Goal: Task Accomplishment & Management: Use online tool/utility

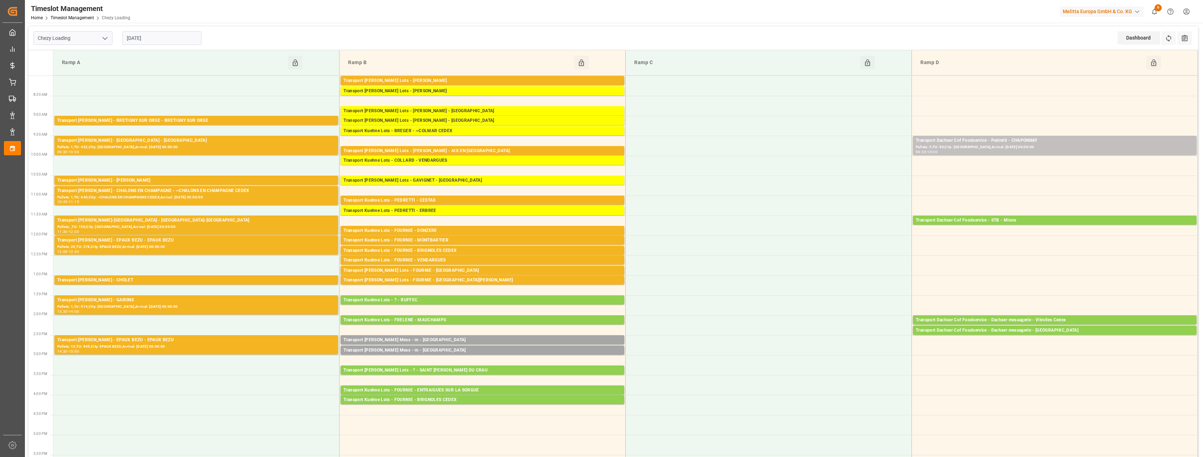
click at [105, 38] on icon "open menu" at bounding box center [105, 38] width 9 height 9
click at [90, 69] on div "Chezy Unloading" at bounding box center [73, 70] width 78 height 16
type input "Chezy Unloading"
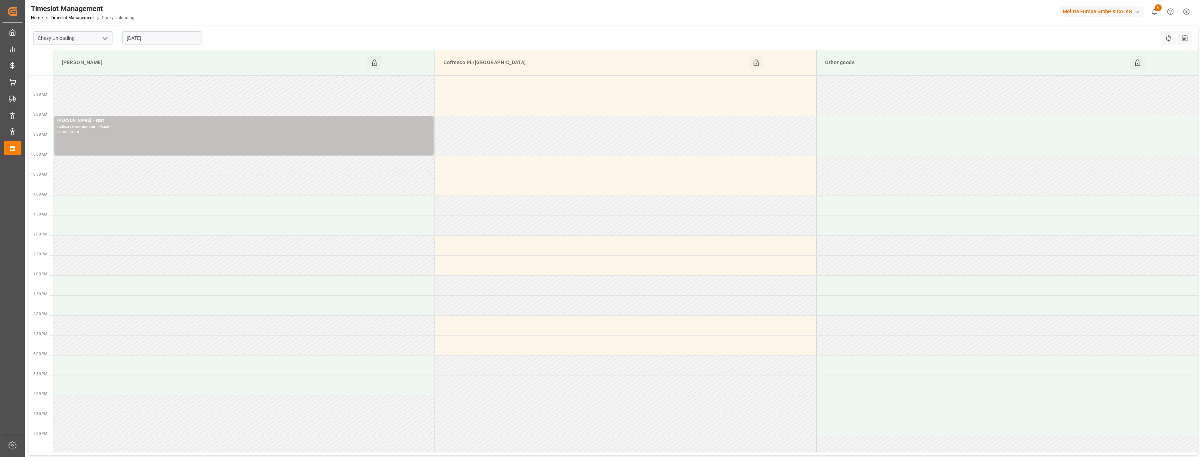
click at [106, 38] on polyline "open menu" at bounding box center [105, 38] width 4 height 2
click at [106, 38] on icon "close menu" at bounding box center [105, 38] width 9 height 9
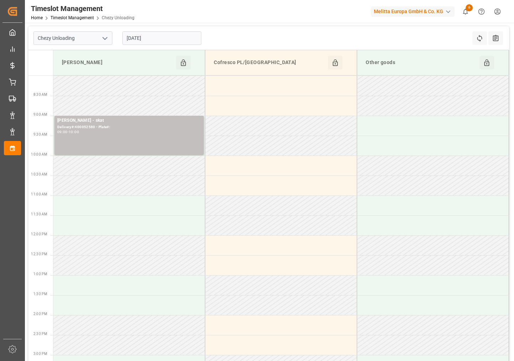
click at [106, 39] on icon "open menu" at bounding box center [105, 38] width 9 height 9
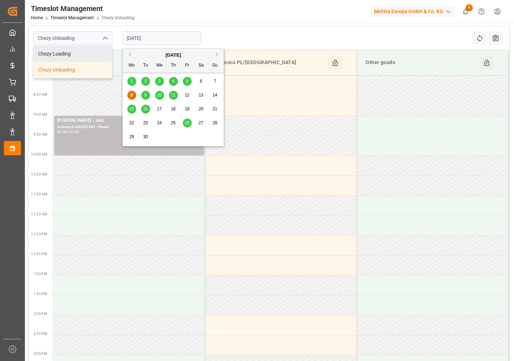
click at [170, 38] on input "[DATE]" at bounding box center [161, 38] width 79 height 14
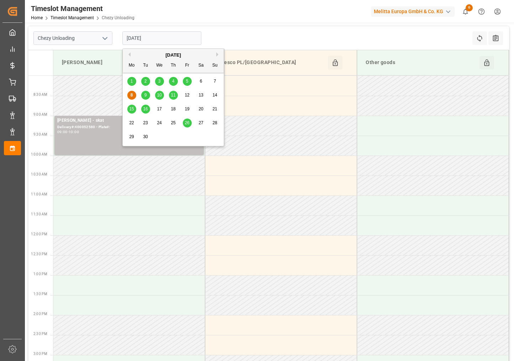
click at [186, 80] on span "5" at bounding box center [187, 81] width 2 height 5
type input "[DATE]"
